Goal: Transaction & Acquisition: Purchase product/service

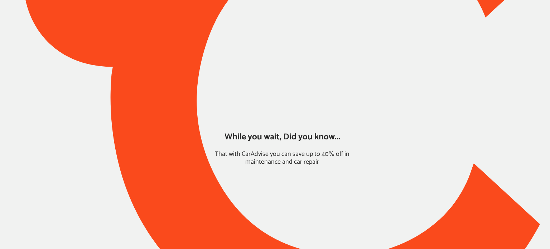
type input "*****"
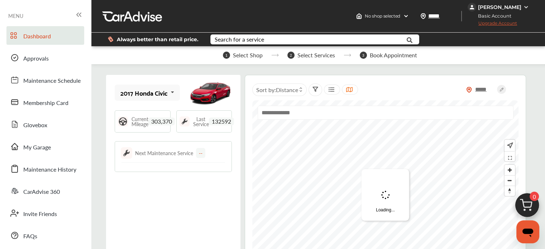
click at [523, 206] on img at bounding box center [527, 207] width 34 height 34
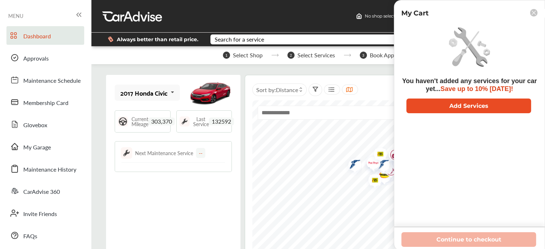
click at [458, 105] on button "Add Services" at bounding box center [468, 105] width 125 height 15
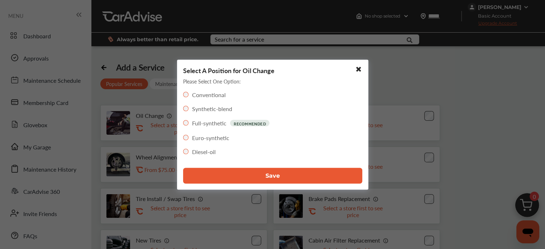
click at [245, 174] on button "Save" at bounding box center [272, 176] width 179 height 16
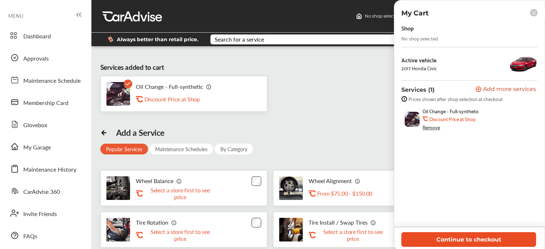
click at [442, 239] on button "Continue to checkout" at bounding box center [468, 239] width 135 height 15
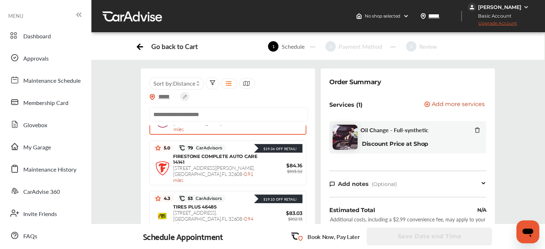
scroll to position [40, 0]
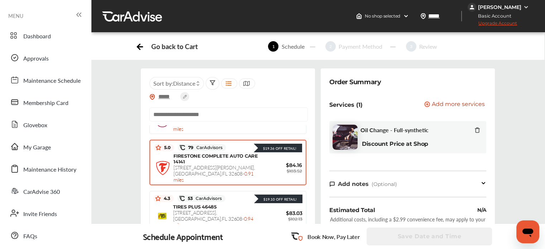
click at [233, 156] on div "FIRESTONE COMPLETE AUTO CARE [STREET_ADDRESS][PERSON_NAME] - 0.91 miles" at bounding box center [216, 168] width 86 height 30
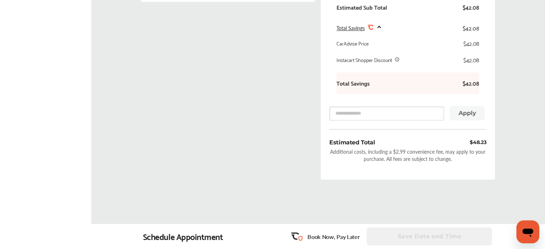
scroll to position [272, 0]
